Goal: Entertainment & Leisure: Consume media (video, audio)

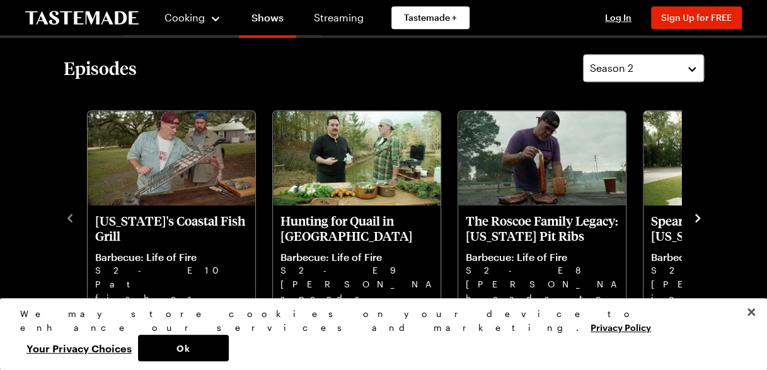
click at [697, 219] on icon "navigate to next item" at bounding box center [697, 218] width 5 height 8
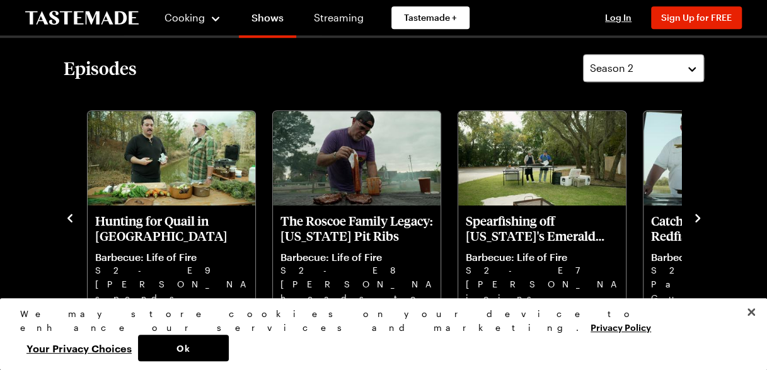
click at [69, 217] on icon "navigate to previous item" at bounding box center [69, 218] width 5 height 8
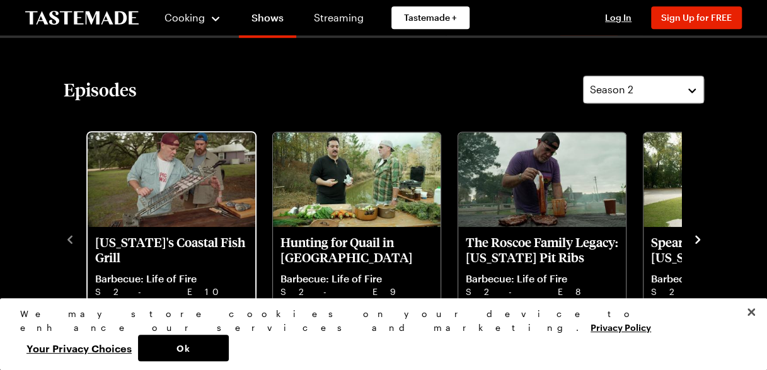
scroll to position [321, 0]
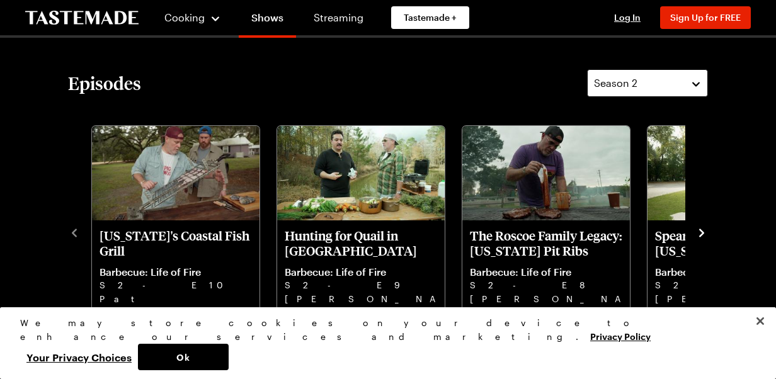
click at [689, 89] on button "Season 2" at bounding box center [647, 83] width 121 height 28
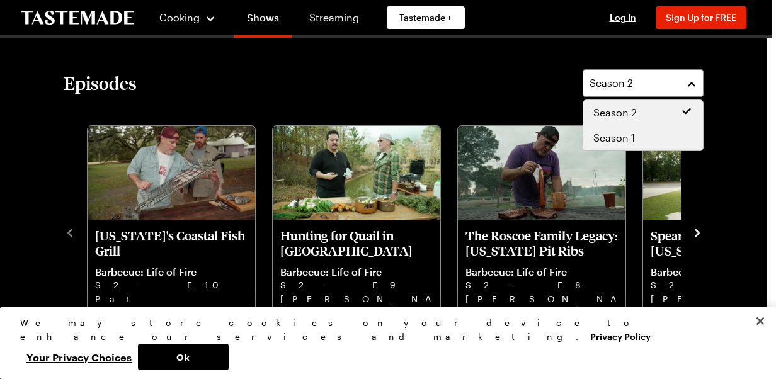
click at [625, 137] on span "Season 1" at bounding box center [614, 137] width 42 height 15
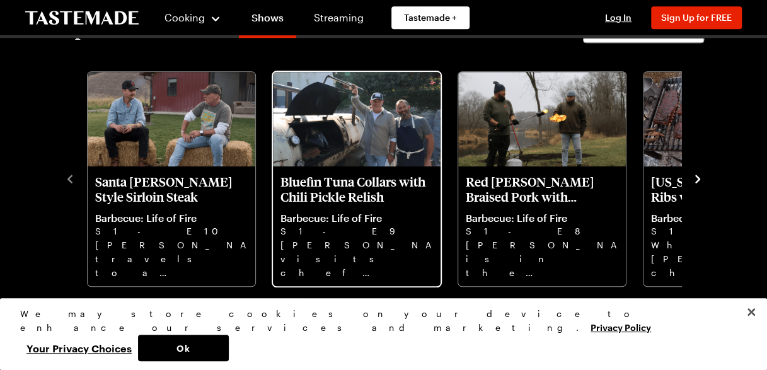
scroll to position [377, 0]
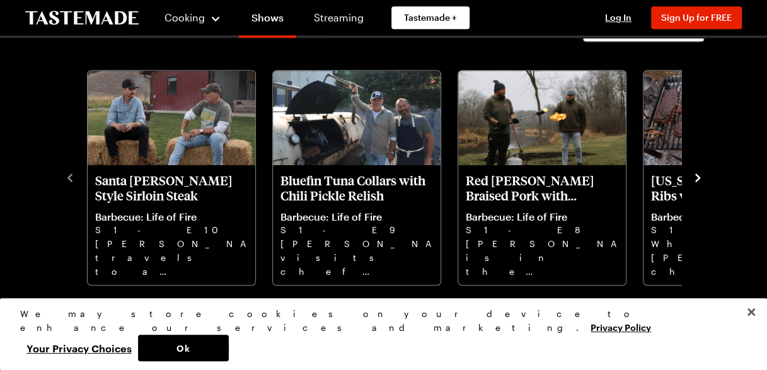
click at [693, 173] on icon "navigate to next item" at bounding box center [697, 177] width 13 height 13
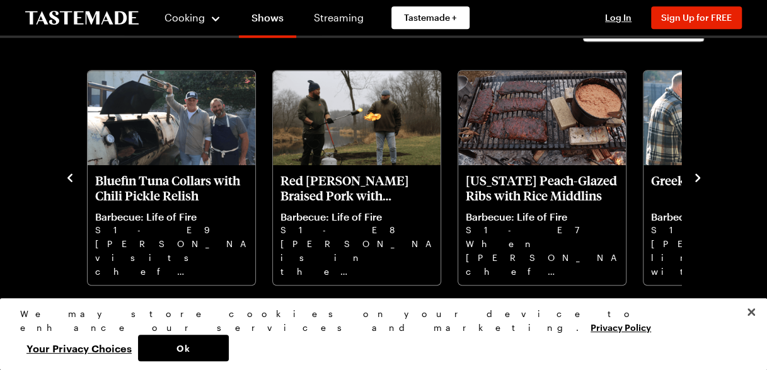
click at [693, 173] on icon "navigate to next item" at bounding box center [697, 177] width 13 height 13
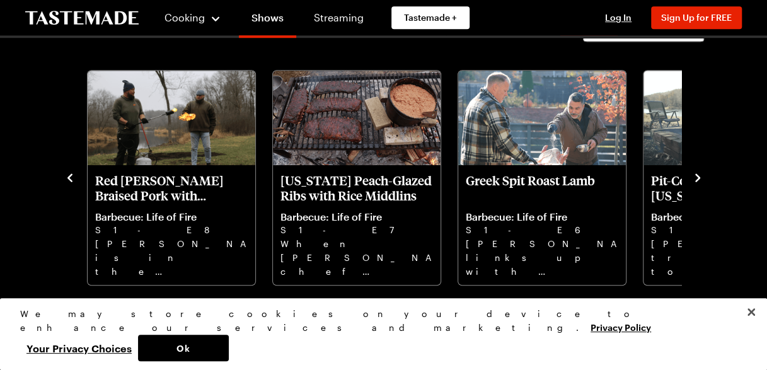
click at [693, 173] on icon "navigate to next item" at bounding box center [697, 177] width 13 height 13
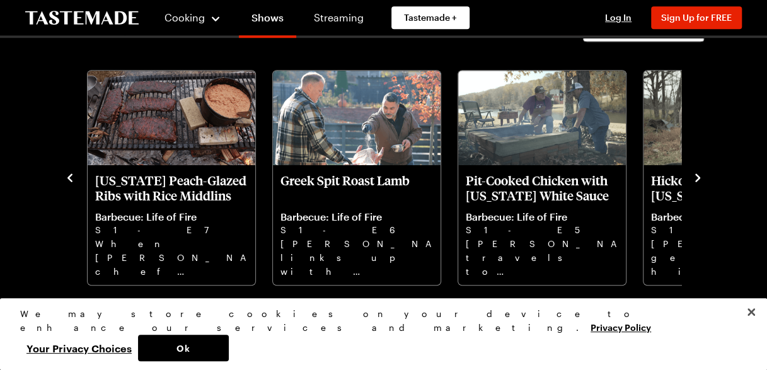
click at [693, 173] on icon "navigate to next item" at bounding box center [697, 177] width 13 height 13
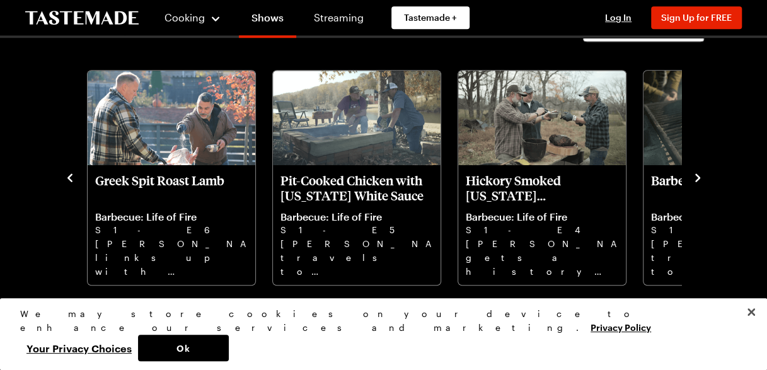
click at [693, 173] on icon "navigate to next item" at bounding box center [697, 177] width 13 height 13
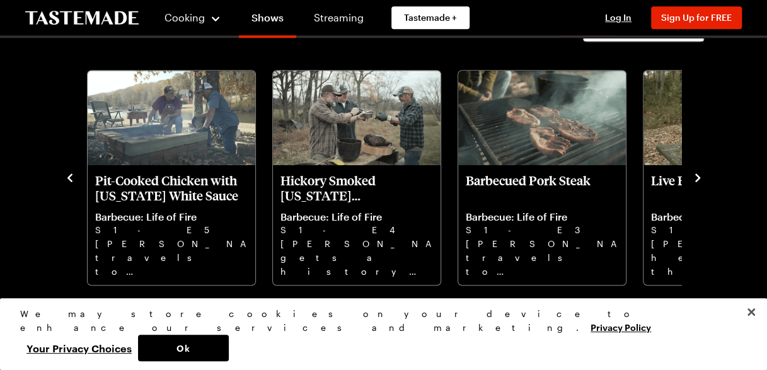
click at [693, 173] on icon "navigate to next item" at bounding box center [697, 177] width 13 height 13
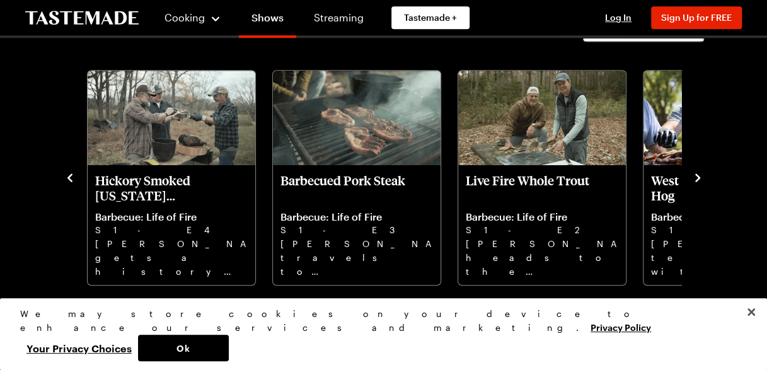
click at [693, 173] on icon "navigate to next item" at bounding box center [697, 177] width 13 height 13
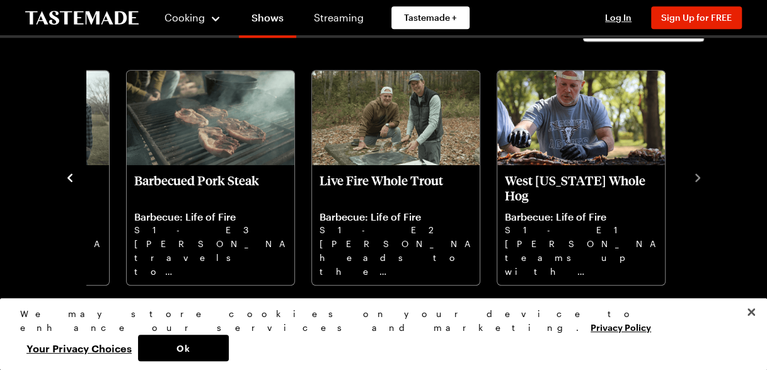
click at [71, 176] on icon "navigate to previous item" at bounding box center [70, 177] width 13 height 13
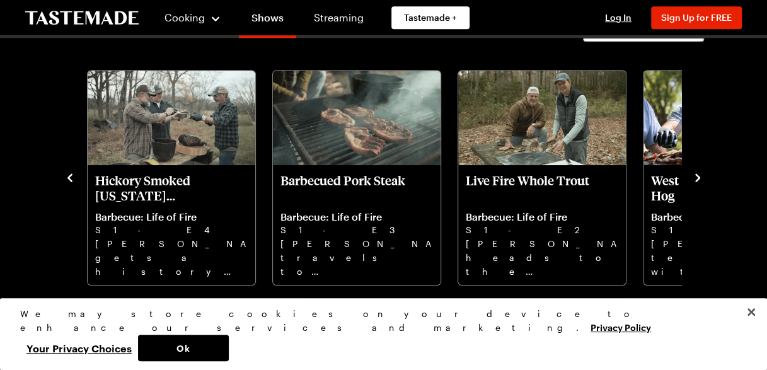
click at [71, 176] on icon "navigate to previous item" at bounding box center [70, 177] width 13 height 13
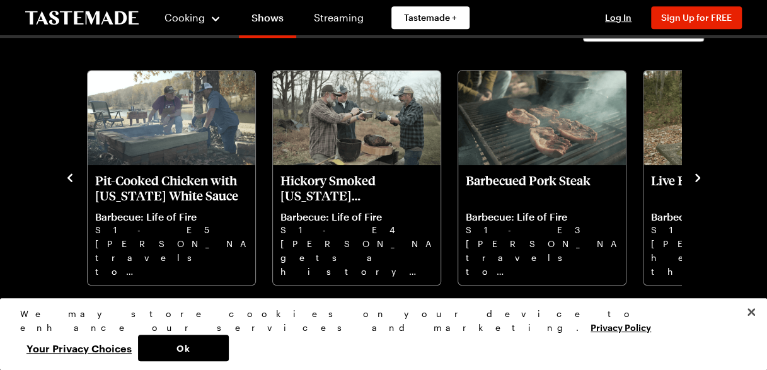
click at [71, 176] on icon "navigate to previous item" at bounding box center [70, 177] width 13 height 13
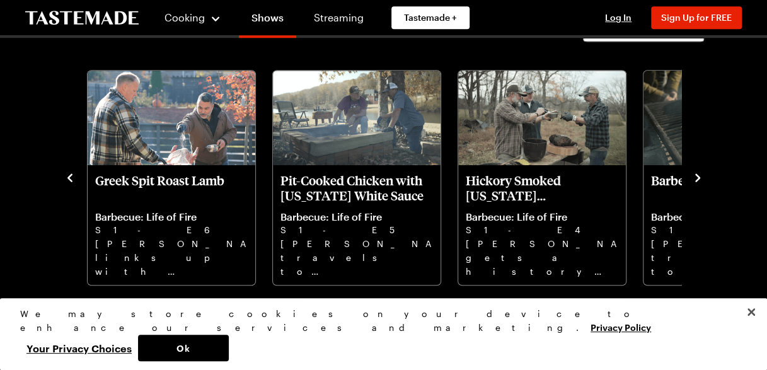
click at [71, 176] on icon "navigate to previous item" at bounding box center [70, 177] width 13 height 13
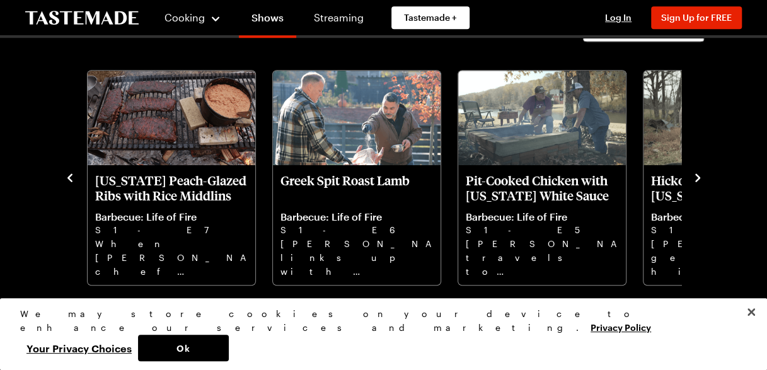
click at [71, 176] on icon "navigate to previous item" at bounding box center [70, 177] width 13 height 13
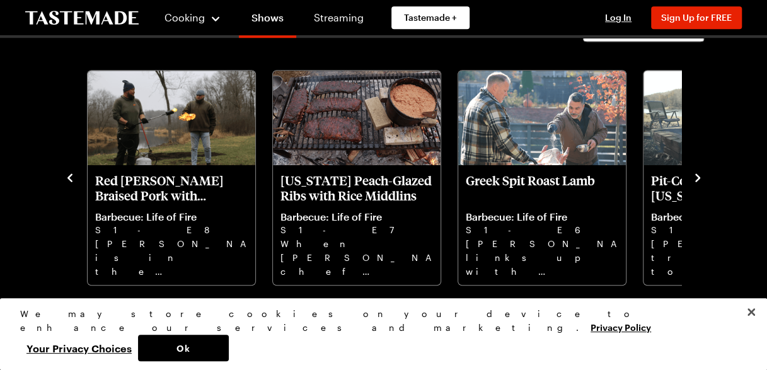
click at [71, 176] on icon "navigate to previous item" at bounding box center [70, 177] width 13 height 13
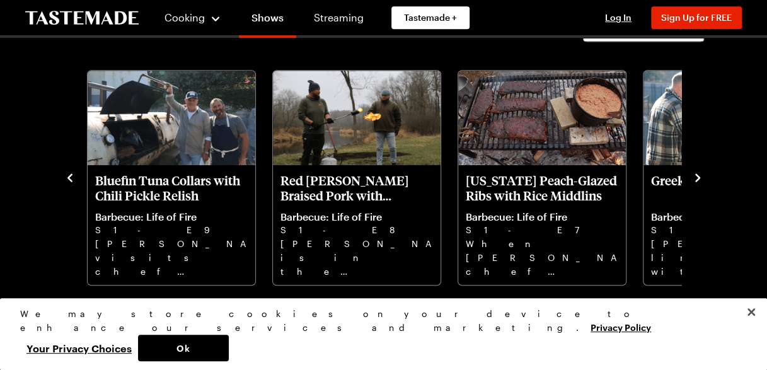
click at [71, 176] on icon "navigate to previous item" at bounding box center [70, 177] width 13 height 13
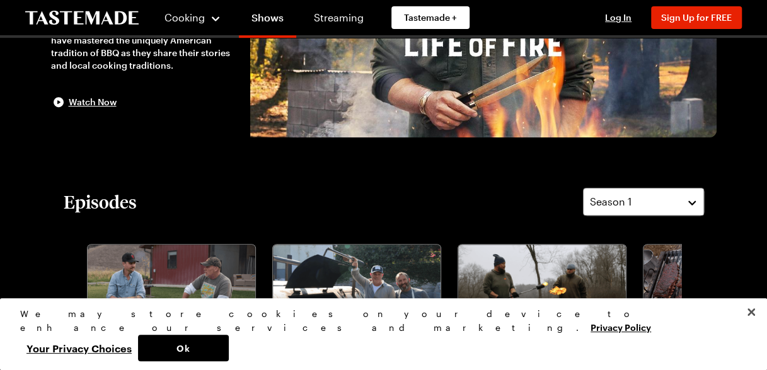
scroll to position [205, 0]
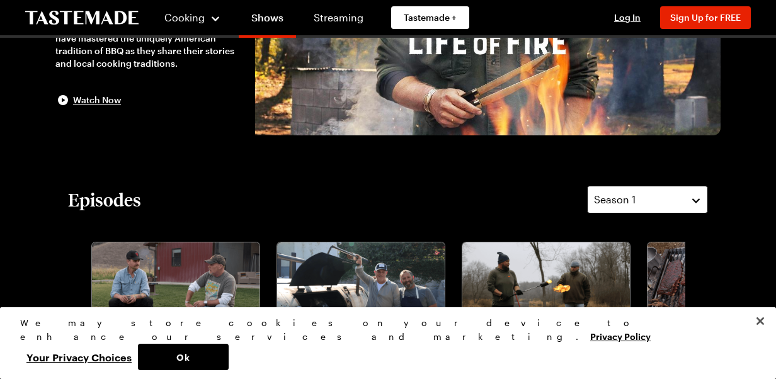
click at [688, 199] on button "Season 1" at bounding box center [647, 200] width 121 height 28
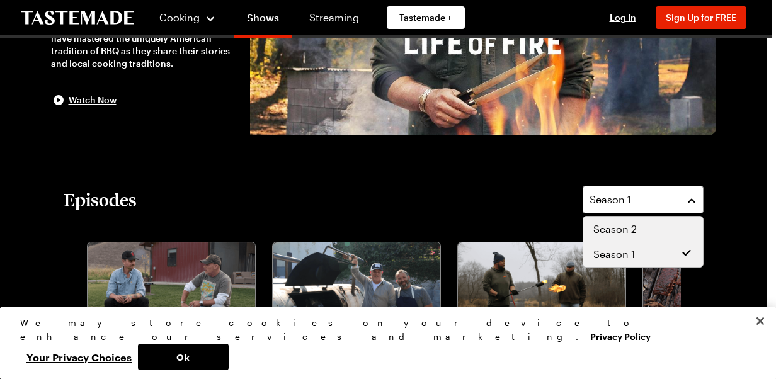
click at [612, 230] on span "Season 2" at bounding box center [614, 229] width 43 height 15
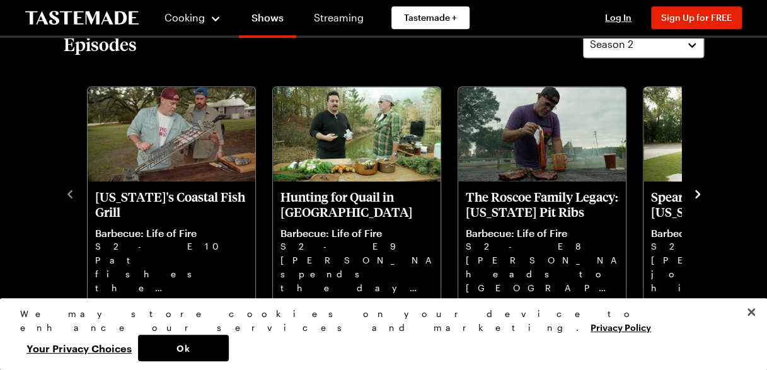
scroll to position [369, 0]
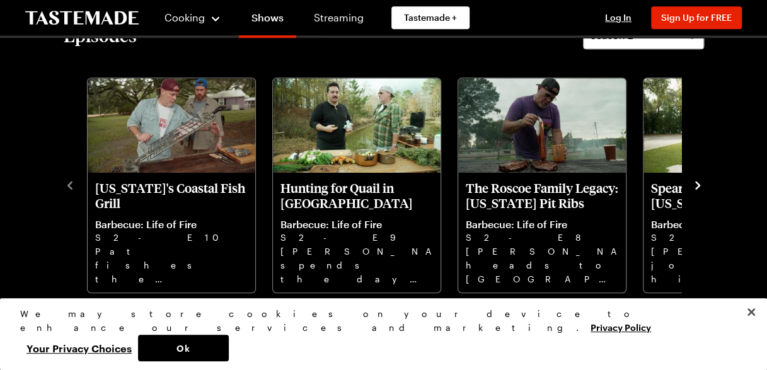
click at [699, 183] on icon "navigate to next item" at bounding box center [697, 185] width 13 height 13
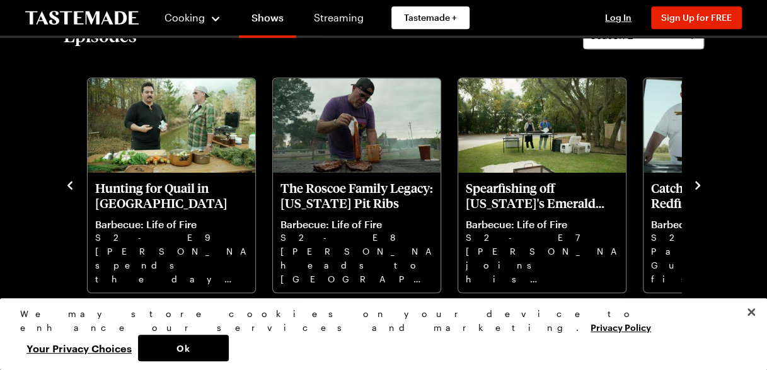
click at [699, 183] on icon "navigate to next item" at bounding box center [697, 185] width 13 height 13
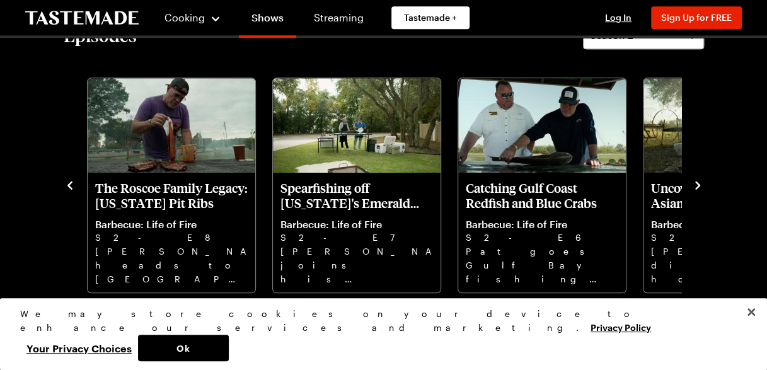
click at [699, 183] on icon "navigate to next item" at bounding box center [697, 185] width 13 height 13
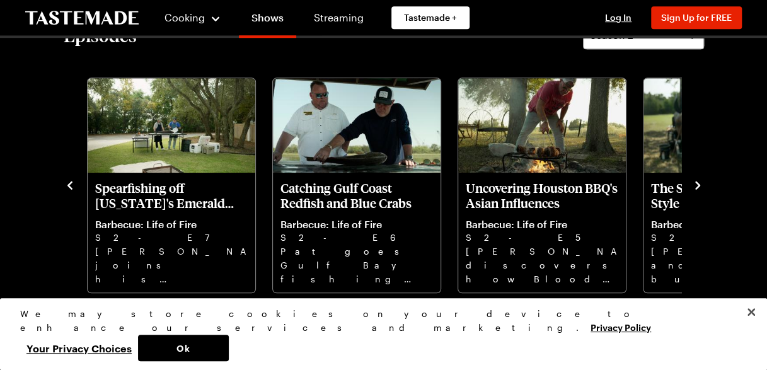
click at [699, 183] on icon "navigate to next item" at bounding box center [697, 185] width 13 height 13
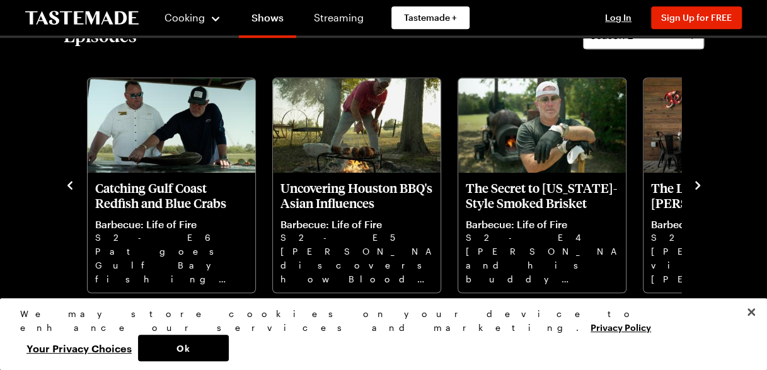
click at [699, 183] on icon "navigate to next item" at bounding box center [697, 185] width 13 height 13
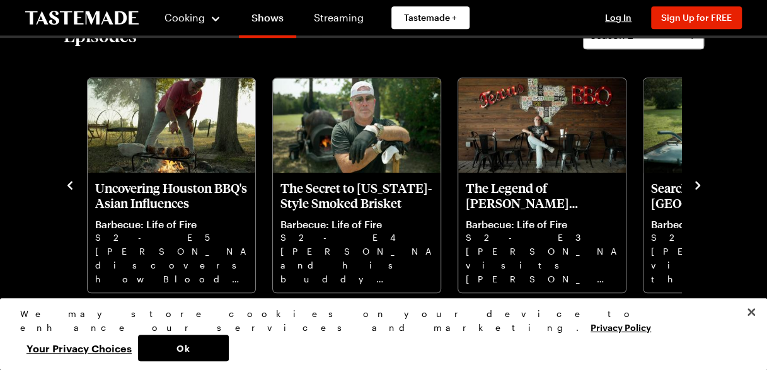
click at [699, 183] on icon "navigate to next item" at bounding box center [697, 185] width 13 height 13
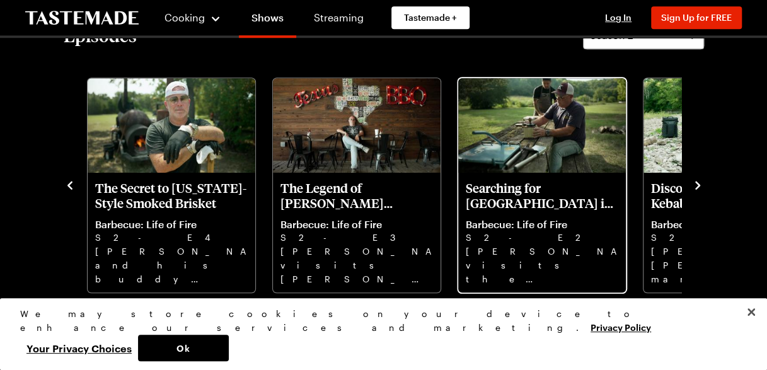
click at [526, 184] on p "Searching for [GEOGRAPHIC_DATA] in [US_STATE]" at bounding box center [542, 195] width 152 height 30
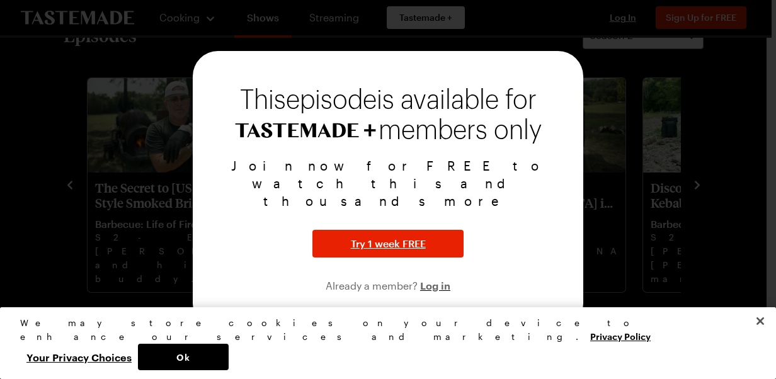
click at [672, 223] on div at bounding box center [388, 189] width 776 height 379
